Goal: Communication & Community: Answer question/provide support

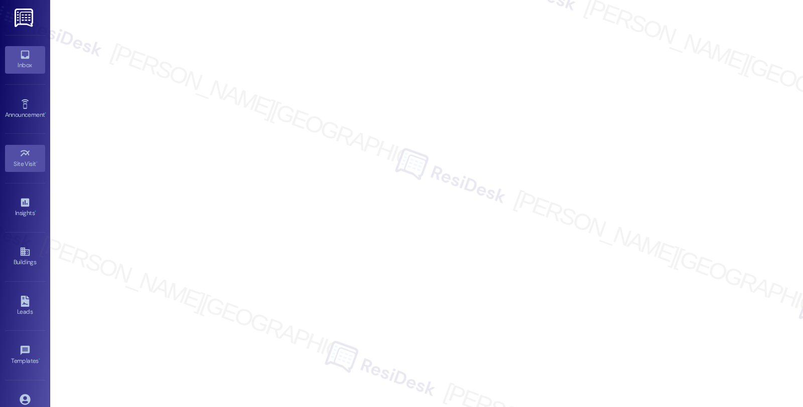
click at [31, 60] on div "Inbox" at bounding box center [25, 65] width 50 height 10
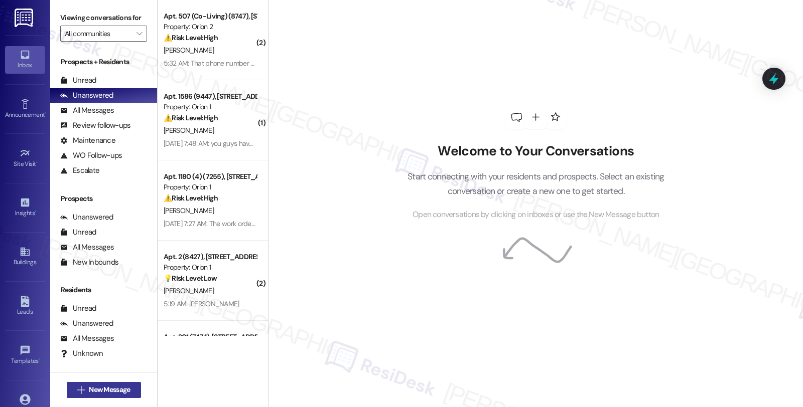
click at [89, 392] on span "New Message" at bounding box center [109, 390] width 41 height 11
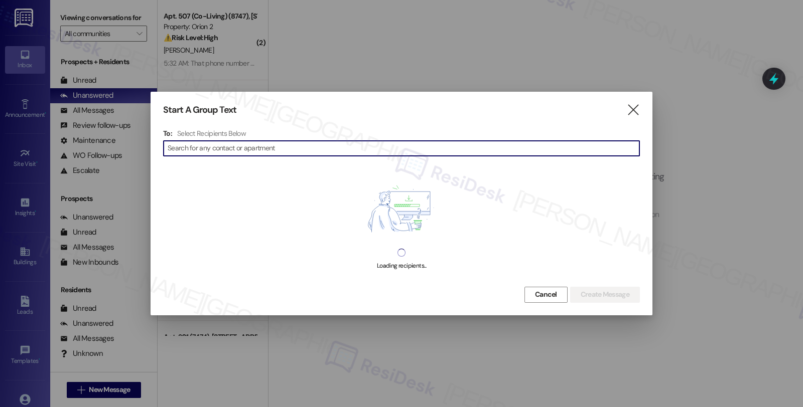
click at [289, 149] on input at bounding box center [404, 148] width 472 height 14
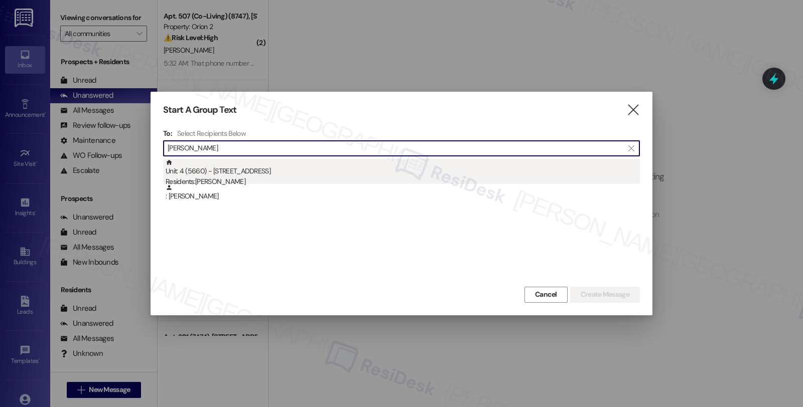
type input "[PERSON_NAME]"
click at [279, 176] on div "Unit: 4 (5660) - [STREET_ADDRESS] Residents: [PERSON_NAME]" at bounding box center [403, 173] width 474 height 29
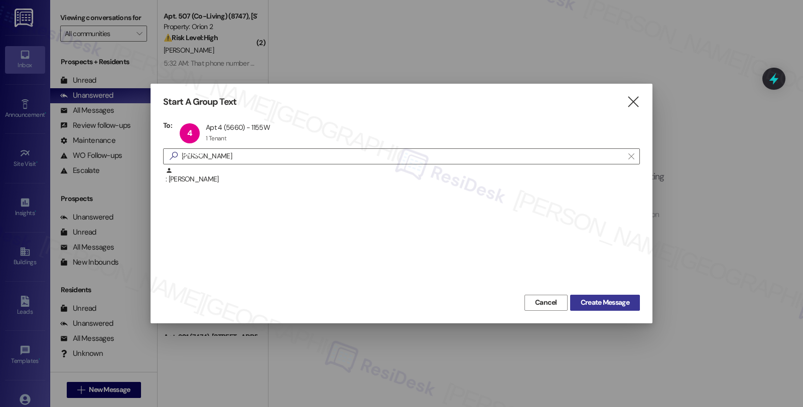
click at [577, 296] on button "Create Message" at bounding box center [605, 303] width 70 height 16
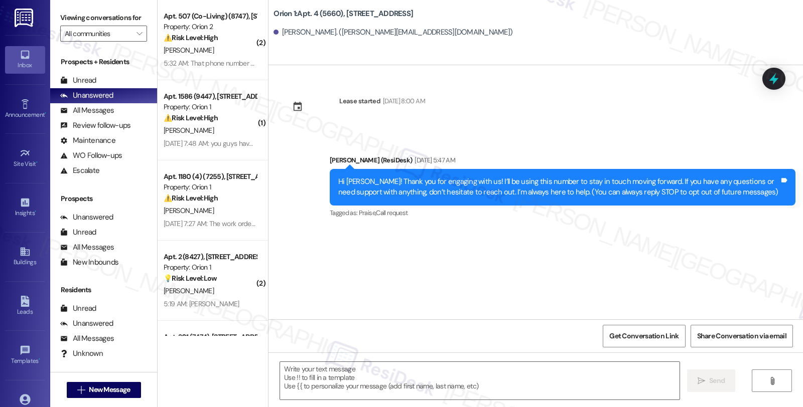
type textarea "Fetching suggested responses. Please feel free to read through the conversation…"
click at [94, 387] on span "New Message" at bounding box center [109, 390] width 41 height 11
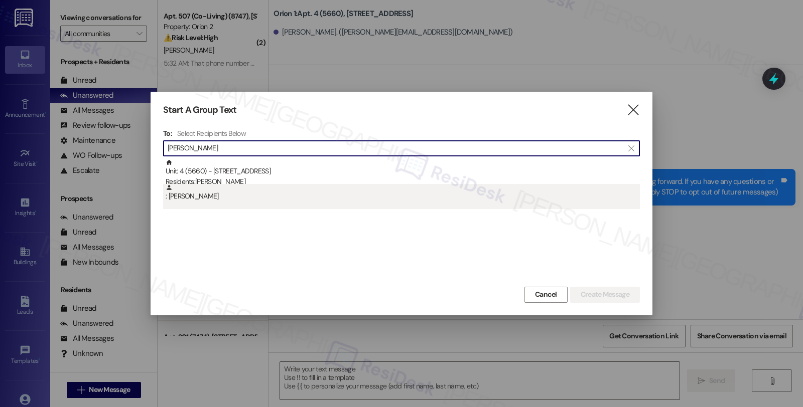
type input "Makayla Idelburg"
click at [221, 194] on div ": Makayla Idelburg" at bounding box center [403, 193] width 474 height 18
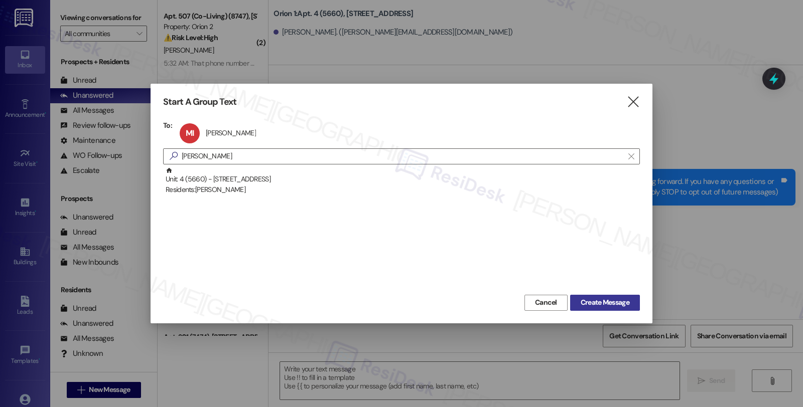
click at [575, 296] on button "Create Message" at bounding box center [605, 303] width 70 height 16
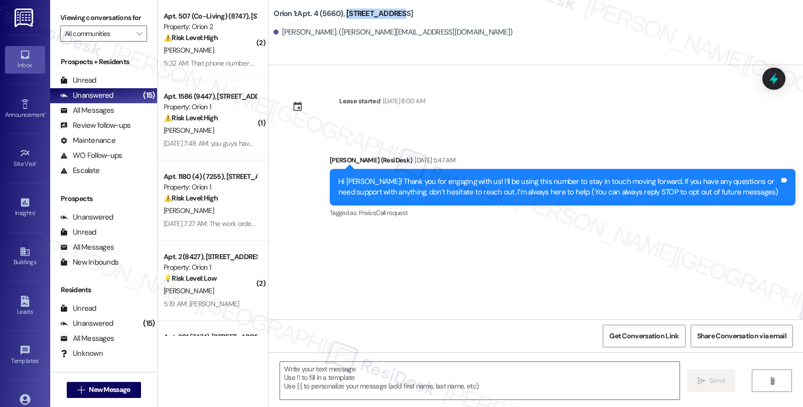
drag, startPoint x: 338, startPoint y: 13, endPoint x: 412, endPoint y: 10, distance: 73.8
click at [412, 10] on div "Orion 1: Apt. 4 (5660), 1155 W 36th Pl" at bounding box center [373, 14] width 201 height 13
copy b "1155 W 36th Pl"
click at [27, 259] on div "Buildings" at bounding box center [25, 262] width 50 height 10
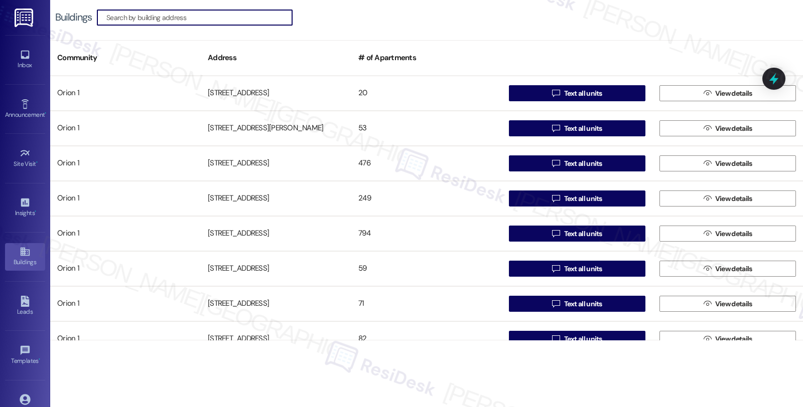
click at [189, 17] on input at bounding box center [199, 18] width 186 height 14
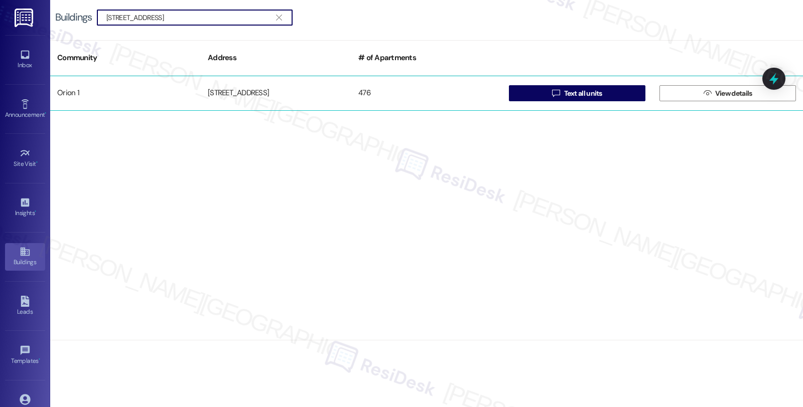
type input "1155 W 36th Pl"
click at [349, 97] on div "1155 W 36th Pl" at bounding box center [276, 93] width 150 height 20
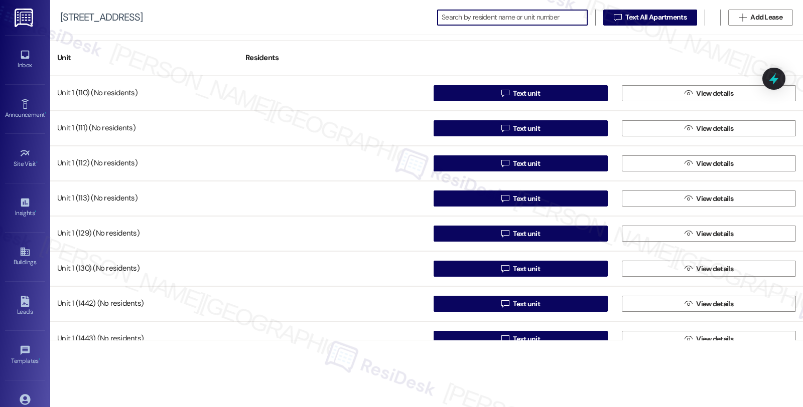
click at [499, 21] on input at bounding box center [513, 18] width 145 height 14
paste input "Makayla Idelburg"
type input "Makayla Idelburg"
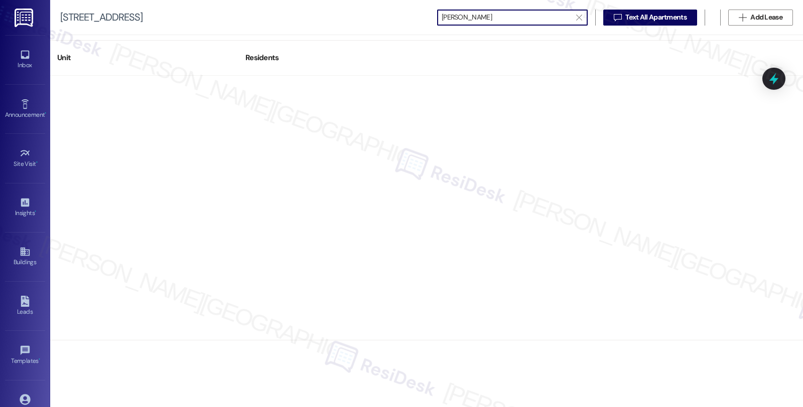
click at [441, 17] on input "Makayla Idelburg" at bounding box center [505, 18] width 129 height 14
drag, startPoint x: 543, startPoint y: 18, endPoint x: 387, endPoint y: 23, distance: 156.1
click at [387, 23] on div "1155 W 36th Pl  Makayla Idelburg   Text All Apartments  Add Lease" at bounding box center [426, 17] width 752 height 35
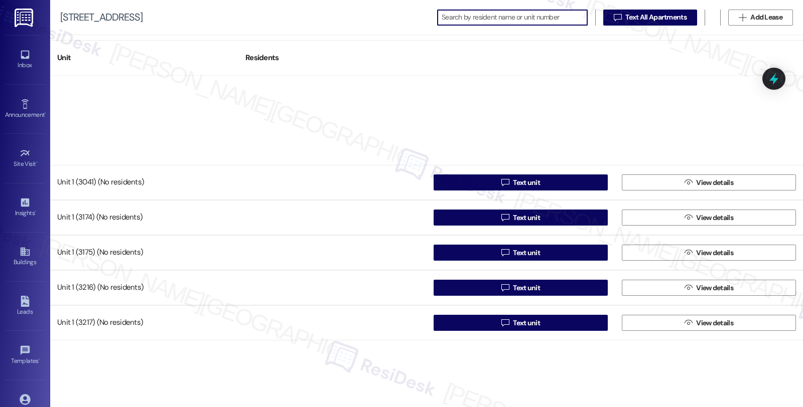
scroll to position [1337, 0]
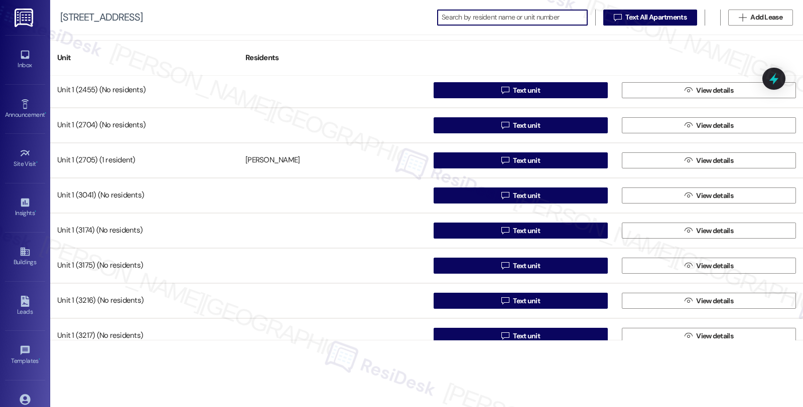
click at [497, 21] on input at bounding box center [513, 18] width 145 height 14
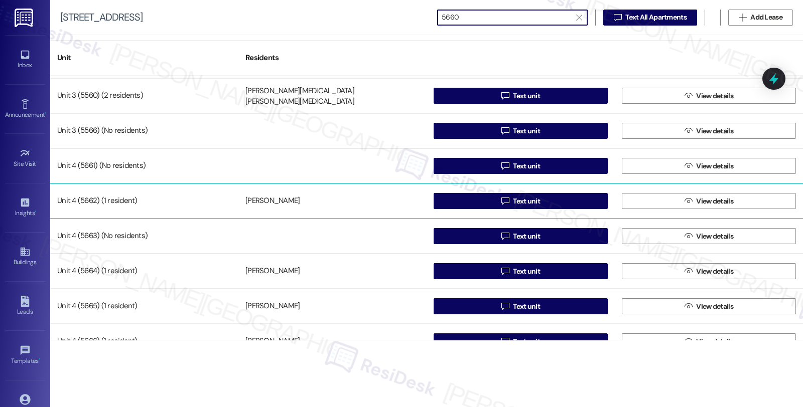
scroll to position [10, 0]
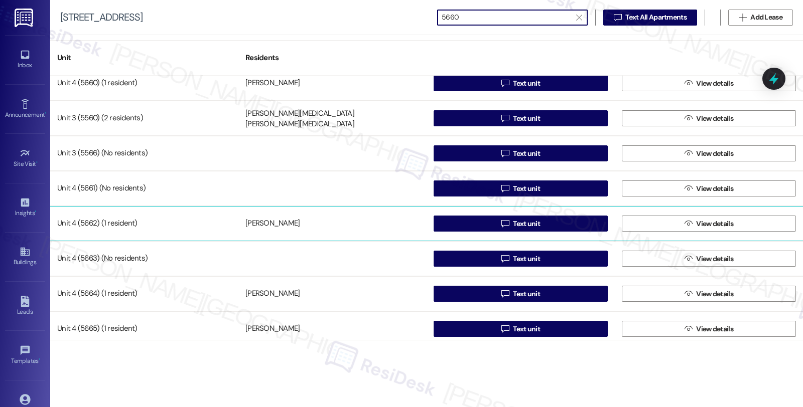
type input "5660"
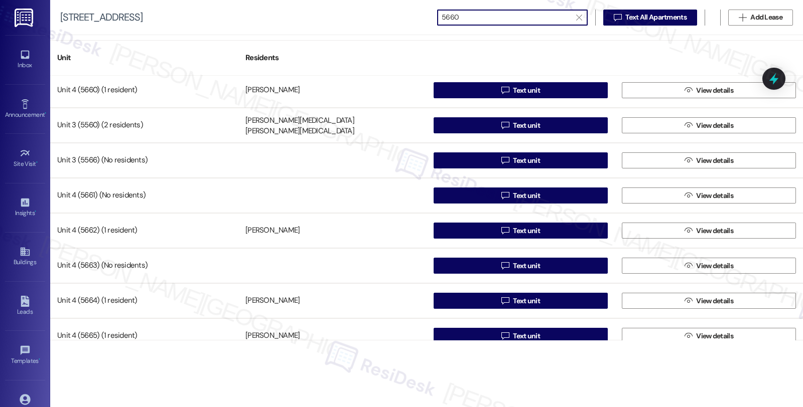
scroll to position [0, 0]
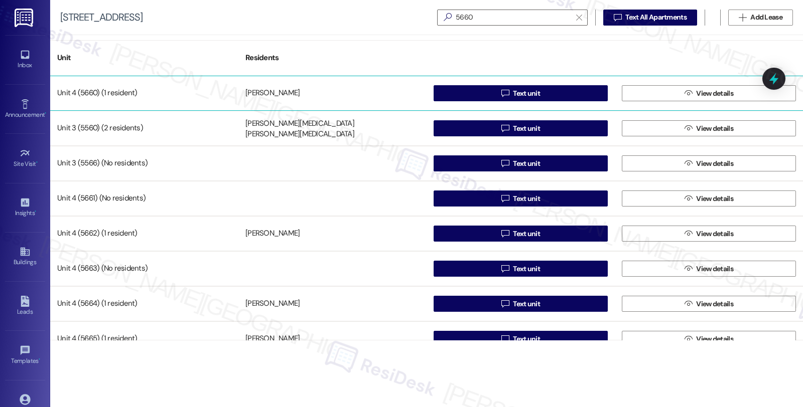
click at [289, 92] on div "Makayla Idelburg" at bounding box center [272, 93] width 54 height 11
click at [227, 93] on div "Unit 4 (5660) (1 resident)" at bounding box center [144, 93] width 188 height 20
click at [504, 89] on icon "" at bounding box center [505, 93] width 8 height 8
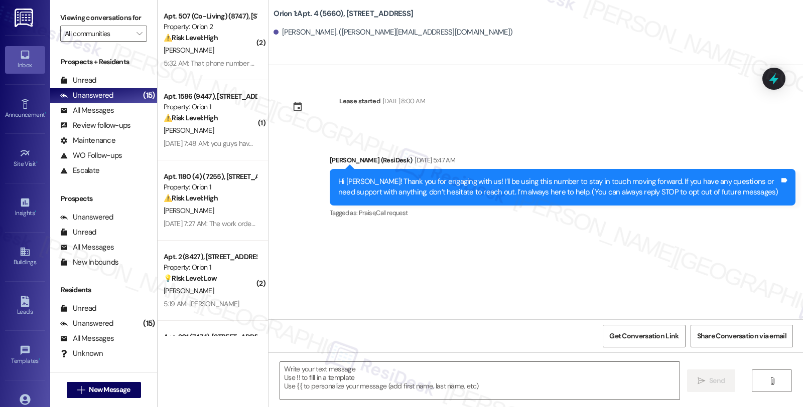
type textarea "Fetching suggested responses. Please feel free to read through the conversation…"
click at [701, 240] on div "Lease started Aug 10, 2024 at 8:00 AM Announcement, sent via SMS Sarah (ResiDes…" at bounding box center [535, 192] width 534 height 254
click at [661, 335] on span "Get Conversation Link" at bounding box center [643, 336] width 69 height 11
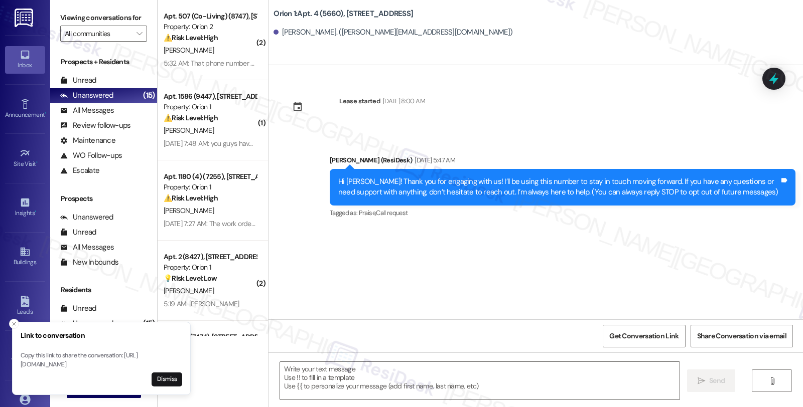
click at [746, 260] on div "Lease started [DATE] 8:00 AM Announcement, sent via SMS [PERSON_NAME] (ResiDesk…" at bounding box center [535, 192] width 534 height 254
click at [359, 234] on div "Lease started [DATE] 8:00 AM Announcement, sent via SMS [PERSON_NAME] (ResiDesk…" at bounding box center [535, 192] width 534 height 254
click at [628, 383] on textarea at bounding box center [479, 381] width 399 height 38
click at [655, 252] on div "Lease started [DATE] 8:00 AM Announcement, sent via SMS [PERSON_NAME] (ResiDesk…" at bounding box center [535, 192] width 534 height 254
click at [16, 321] on icon "Close toast" at bounding box center [14, 324] width 6 height 6
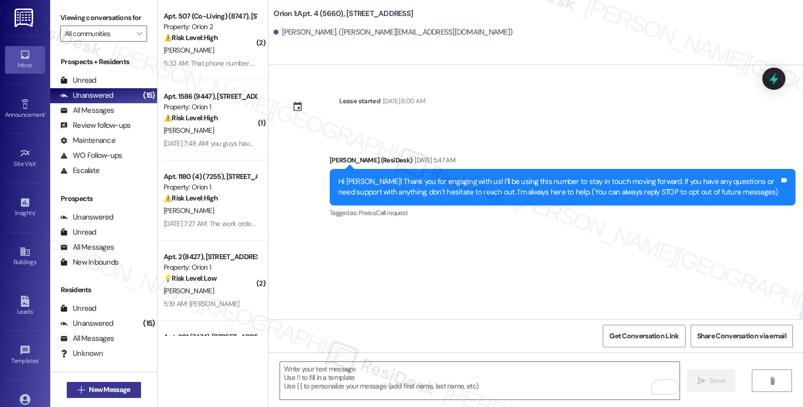
click at [97, 395] on span "New Message" at bounding box center [109, 390] width 41 height 11
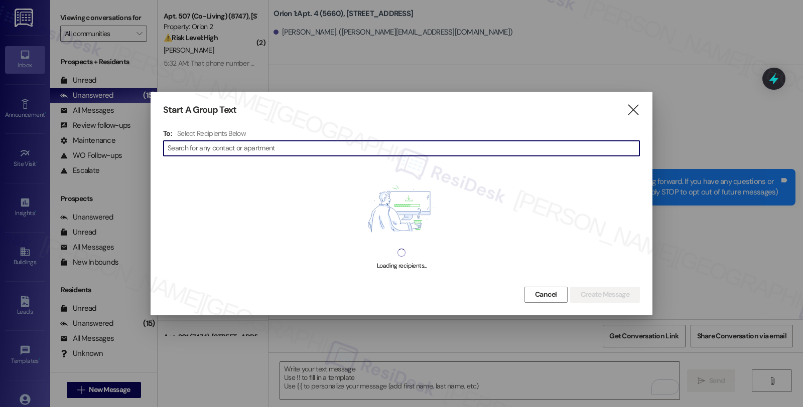
click at [494, 152] on input at bounding box center [404, 148] width 472 height 14
type input "[PERSON_NAME]"
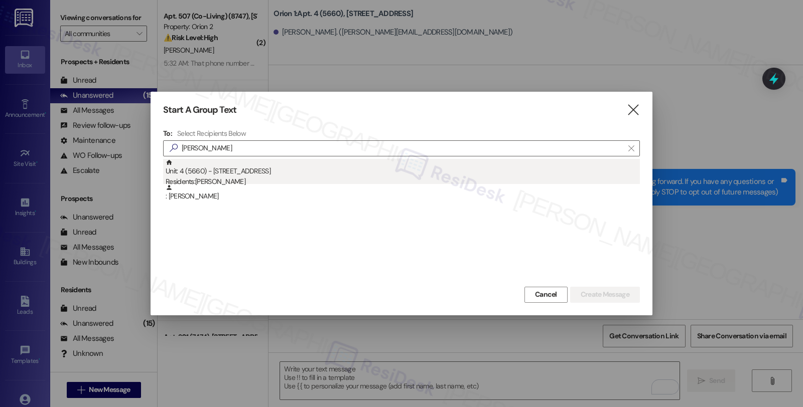
click at [266, 176] on div "Unit: 4 (5660) - [STREET_ADDRESS] Residents: [PERSON_NAME]" at bounding box center [403, 173] width 474 height 29
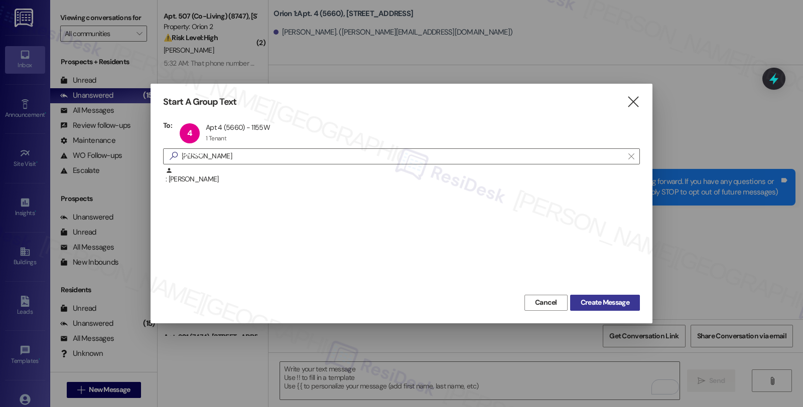
click at [590, 303] on span "Create Message" at bounding box center [604, 302] width 49 height 11
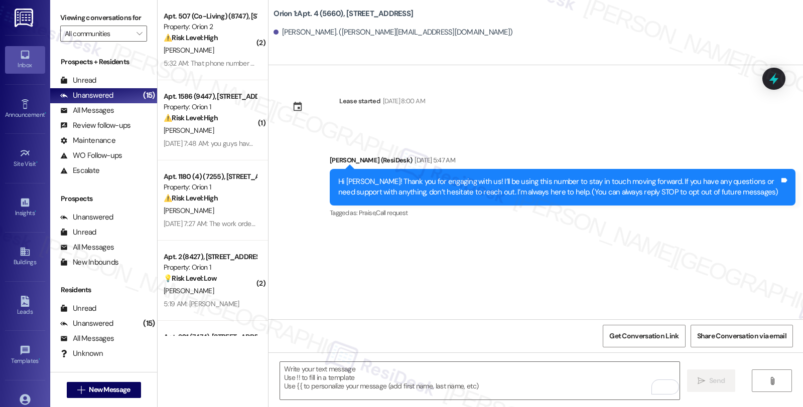
click at [671, 306] on div "Lease started [DATE] 8:00 AM Announcement, sent via SMS [PERSON_NAME] (ResiDesk…" at bounding box center [535, 192] width 534 height 254
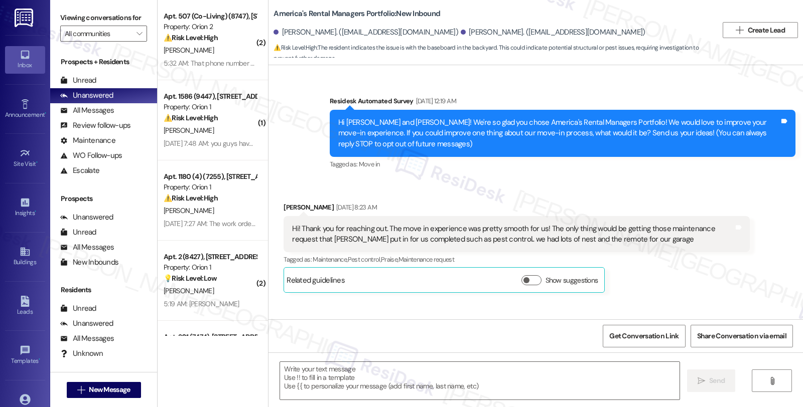
scroll to position [4124, 0]
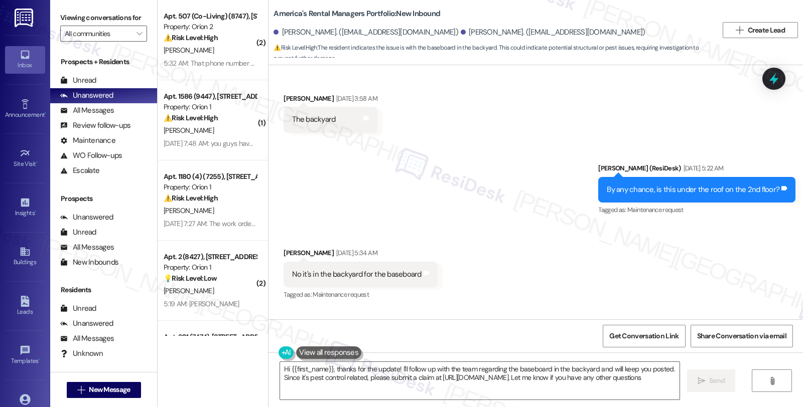
type textarea "Hi {{first_name}}, thanks for the update! I'll follow up with the team regardin…"
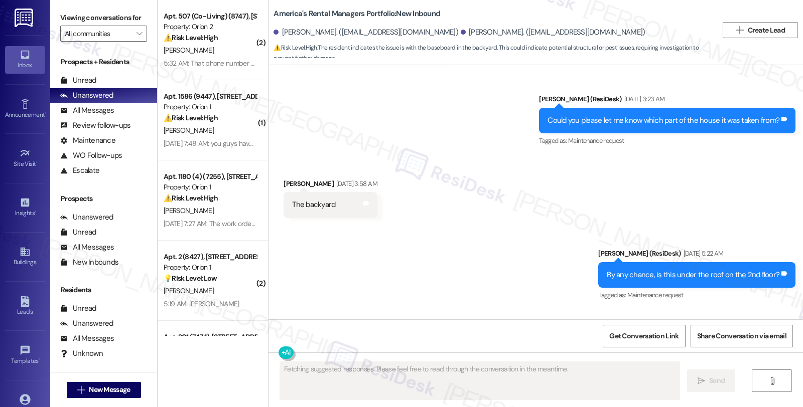
scroll to position [4124, 0]
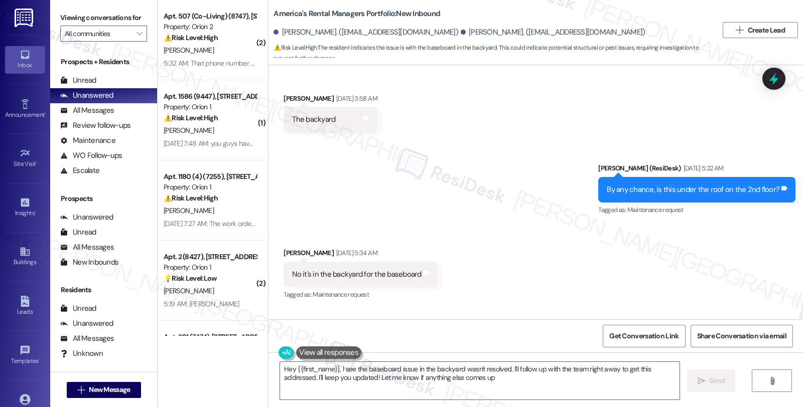
type textarea "Hey {{first_name}}, I see the baseboard issue in the backyard wasn't resolved. …"
click at [636, 225] on div "Received via SMS Tyrah Ray Sep 20, 2025 at 5:34 AM No it's in the backyard for …" at bounding box center [535, 267] width 534 height 85
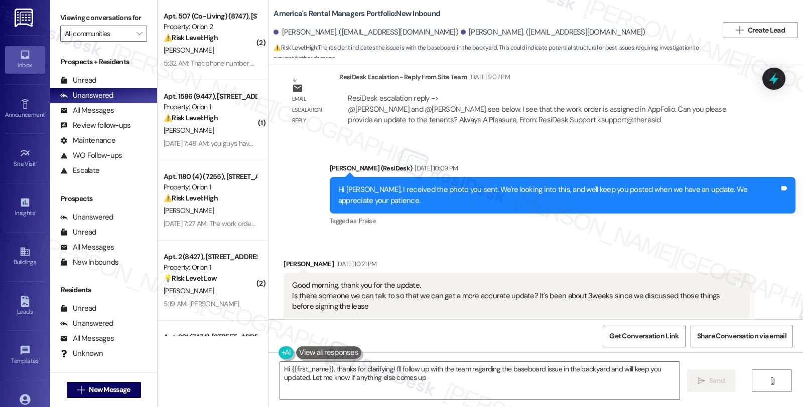
type textarea "Hi {{first_name}}, thanks for clarifying! I'll follow up with the team regardin…"
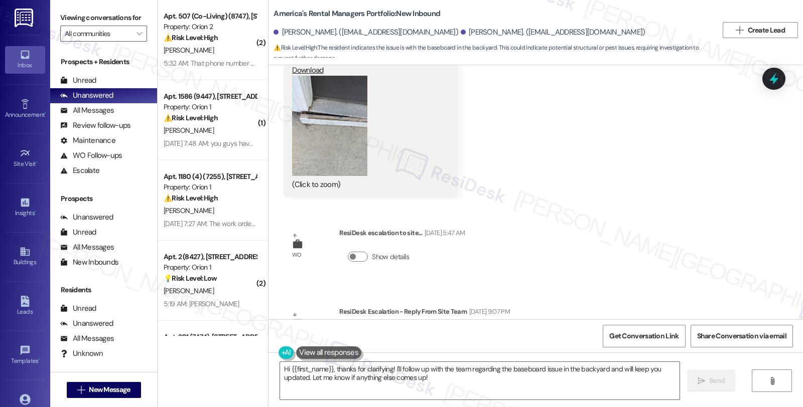
scroll to position [2229, 0]
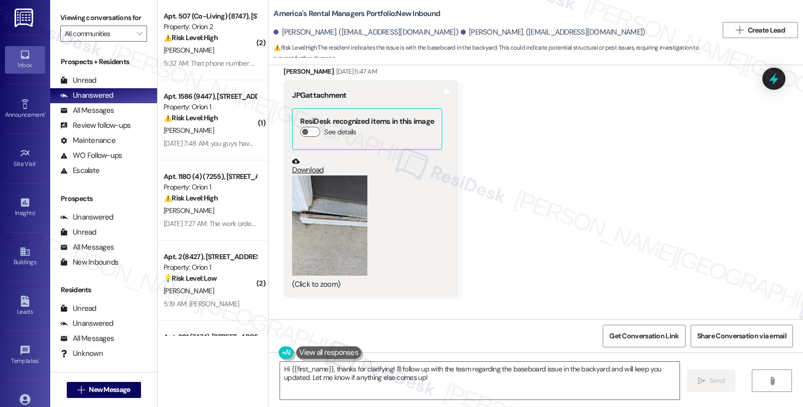
click at [323, 181] on button "Zoom image" at bounding box center [329, 226] width 75 height 100
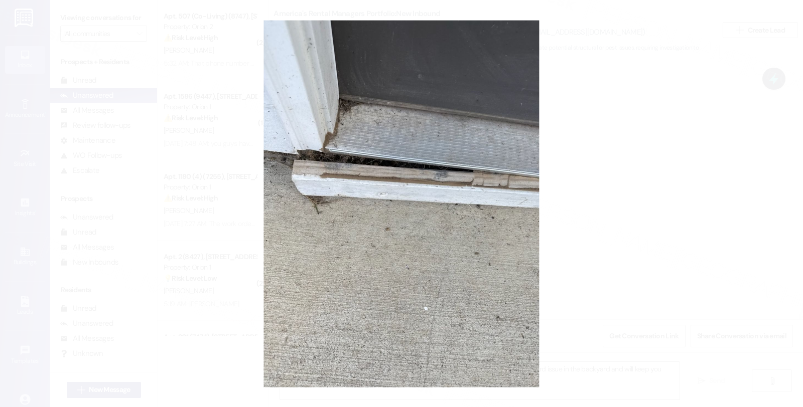
click at [639, 172] on button "Unzoom image" at bounding box center [401, 203] width 803 height 407
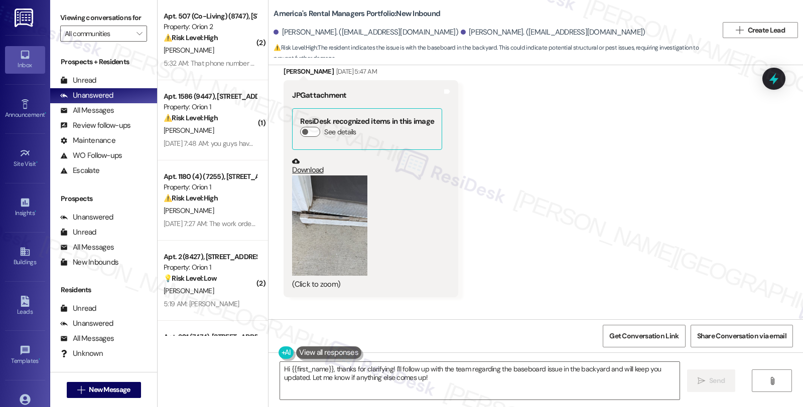
click at [664, 205] on div "Received via SMS Alex Harden Sep 17, 2025 at 5:47 AM JPG attachment ResiDesk re…" at bounding box center [535, 174] width 534 height 261
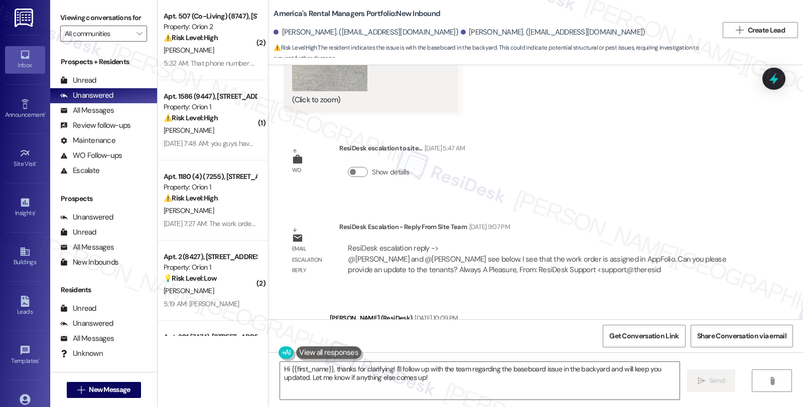
scroll to position [2452, 0]
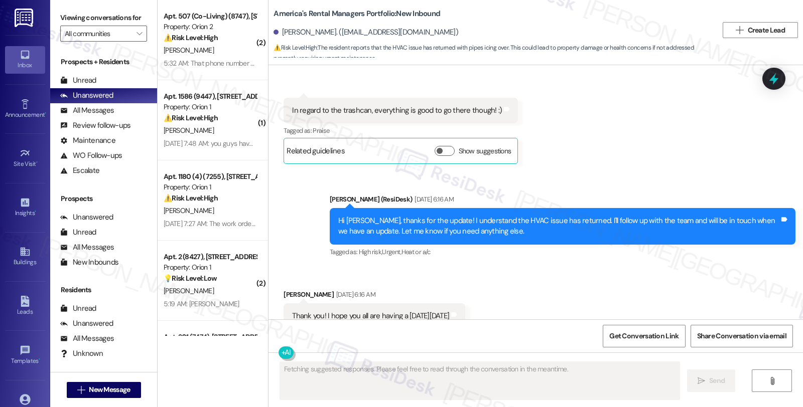
scroll to position [4327, 0]
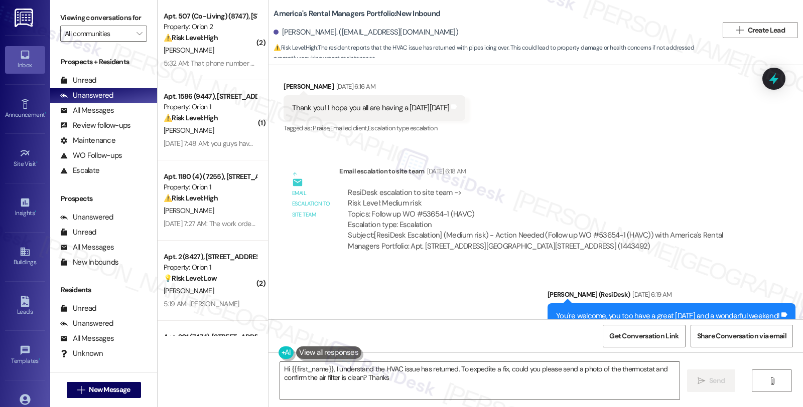
type textarea "Hi {{first_name}}, I understand the HVAC issue has returned. To expedite a fix,…"
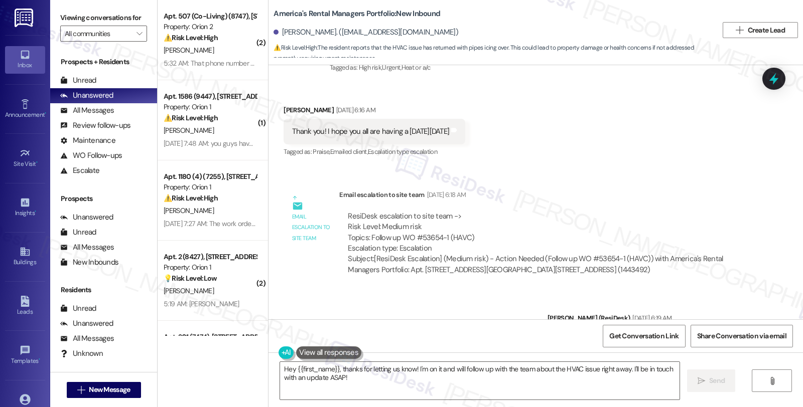
scroll to position [4327, 0]
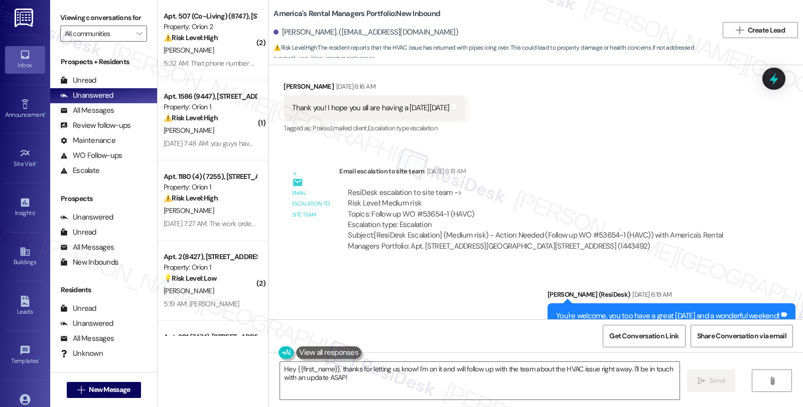
click at [773, 171] on div "WO Opened request: no description [DATE] 8:00 AM Status : Completed Priority : …" at bounding box center [535, 192] width 534 height 254
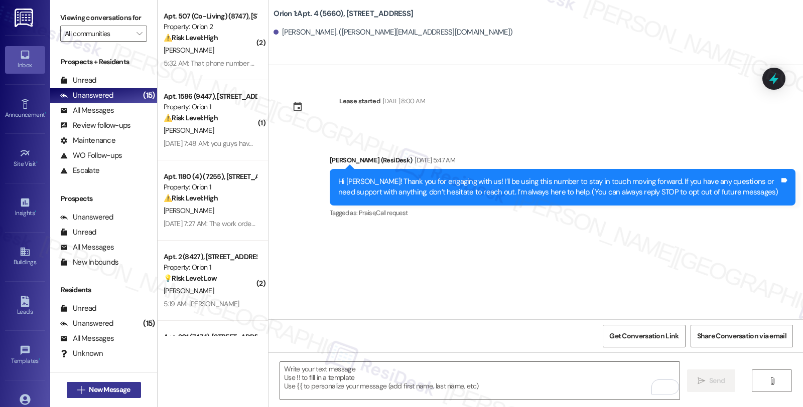
click at [99, 383] on button " New Message" at bounding box center [104, 390] width 74 height 16
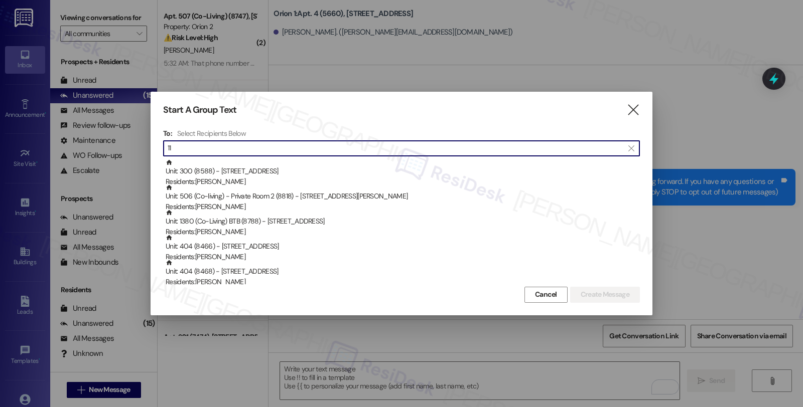
type input "1"
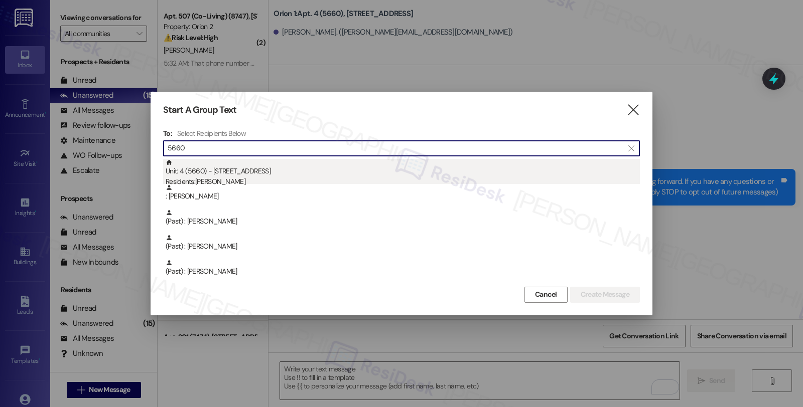
type input "5660"
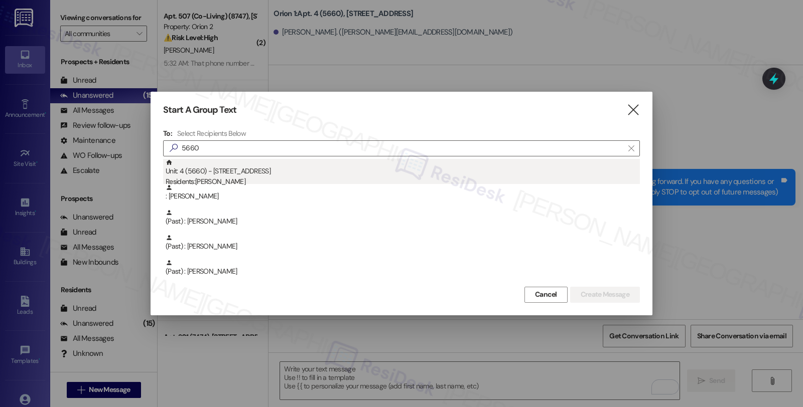
click at [307, 173] on div "Unit: 4 (5660) - [STREET_ADDRESS] Residents: [PERSON_NAME]" at bounding box center [403, 173] width 474 height 29
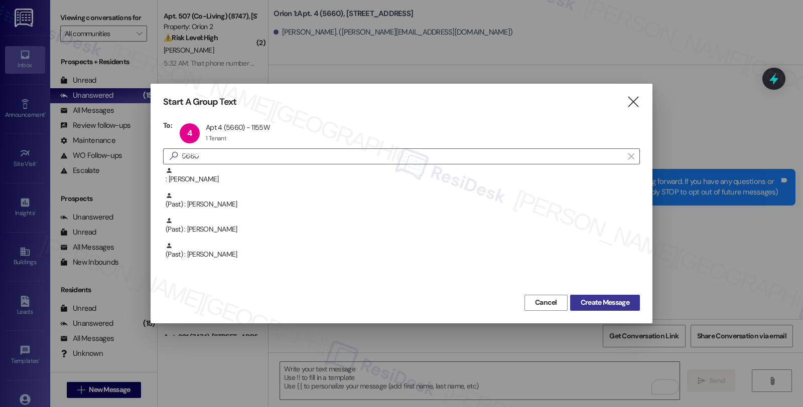
click at [585, 306] on span "Create Message" at bounding box center [604, 302] width 49 height 11
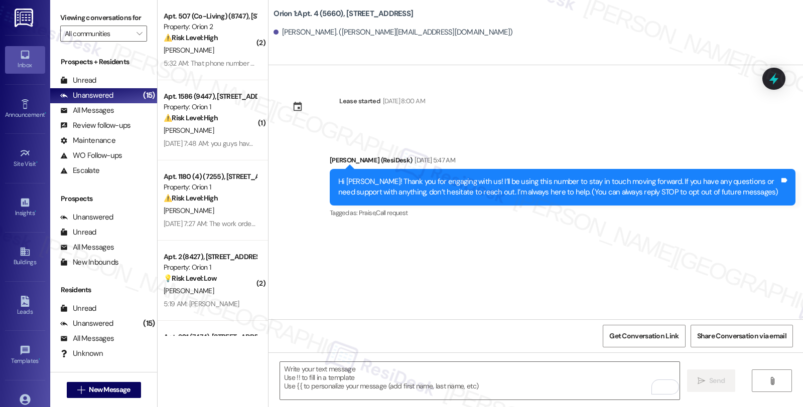
click at [716, 244] on div "Lease started [DATE] 8:00 AM Announcement, sent via SMS [PERSON_NAME] (ResiDesk…" at bounding box center [535, 192] width 534 height 254
click at [360, 378] on textarea "To enrich screen reader interactions, please activate Accessibility in Grammarl…" at bounding box center [479, 381] width 399 height 38
